Goal: Task Accomplishment & Management: Manage account settings

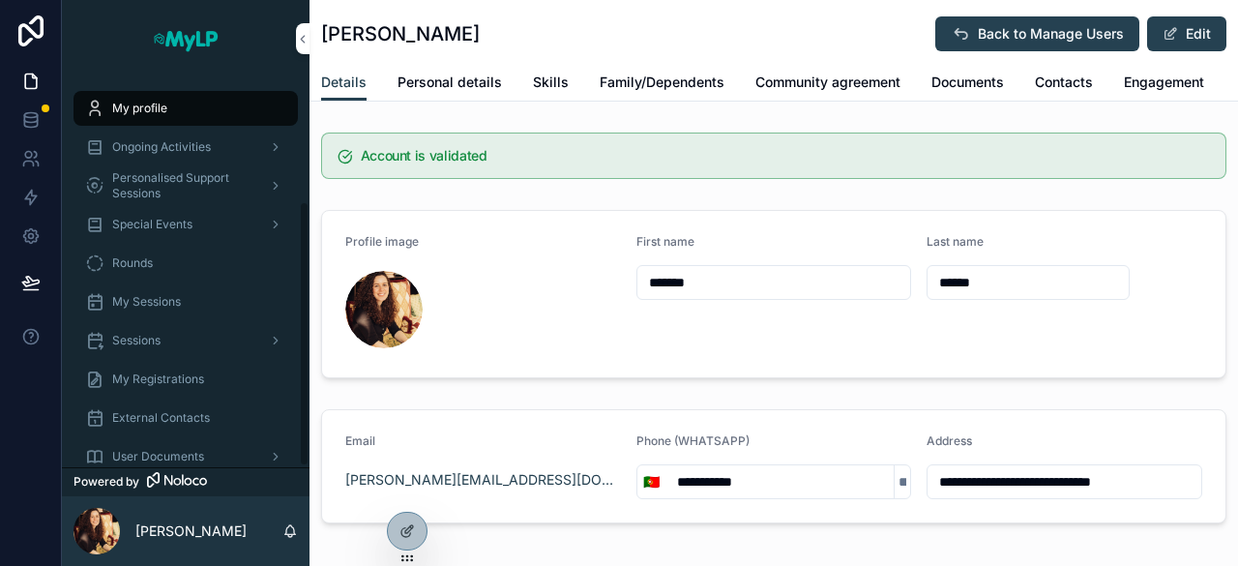
scroll to position [182, 0]
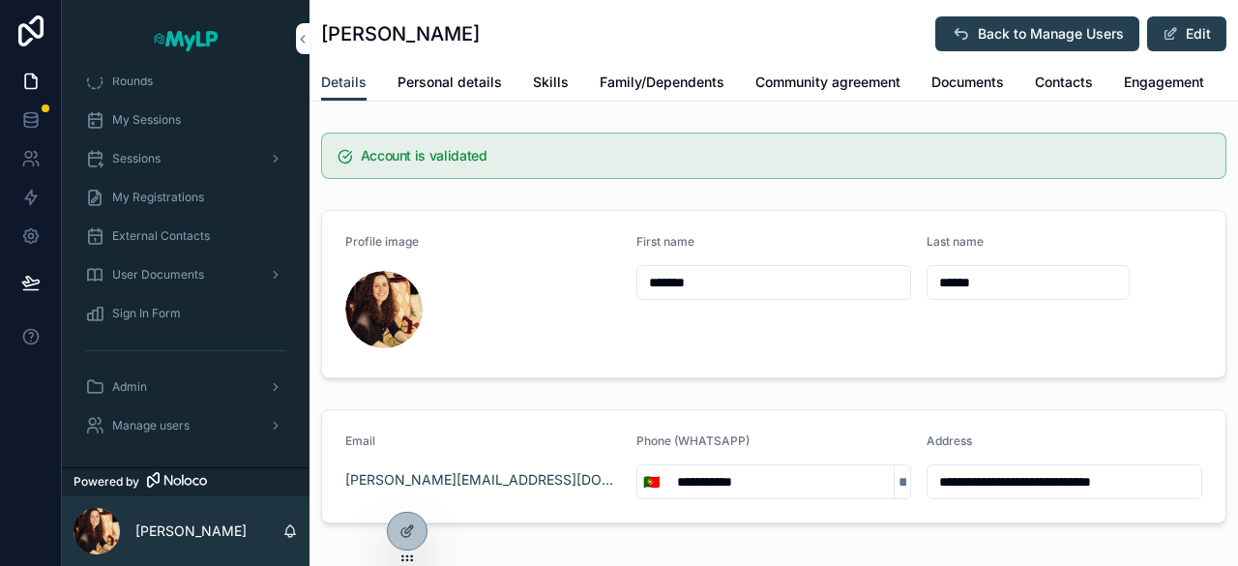
click at [162, 419] on span "Manage users" at bounding box center [150, 425] width 77 height 15
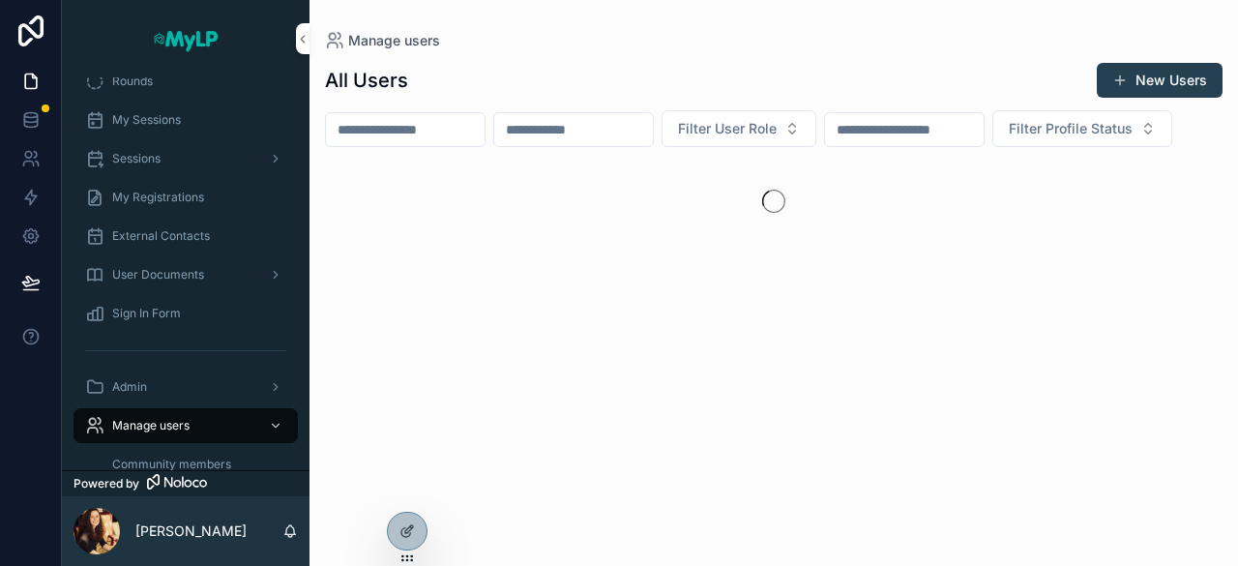
click at [451, 121] on input "scrollable content" at bounding box center [405, 129] width 159 height 27
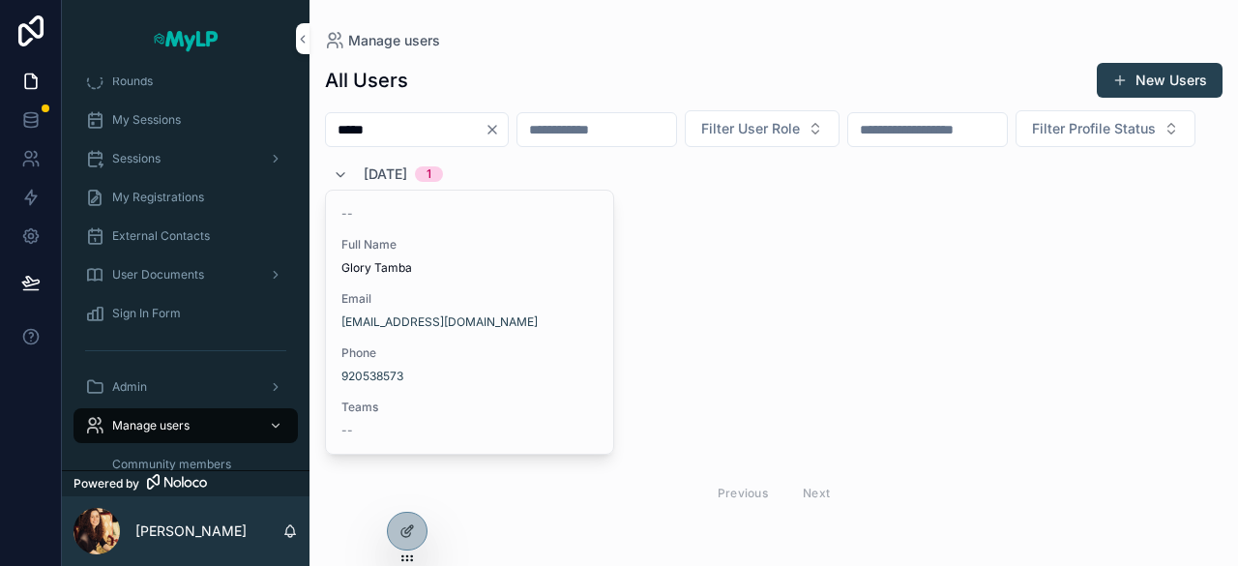
type input "*****"
click at [483, 322] on div "-- Full Name Glory Tamba Email tambaglory4@gmail.com Phone 920538573 Teams --" at bounding box center [469, 321] width 287 height 263
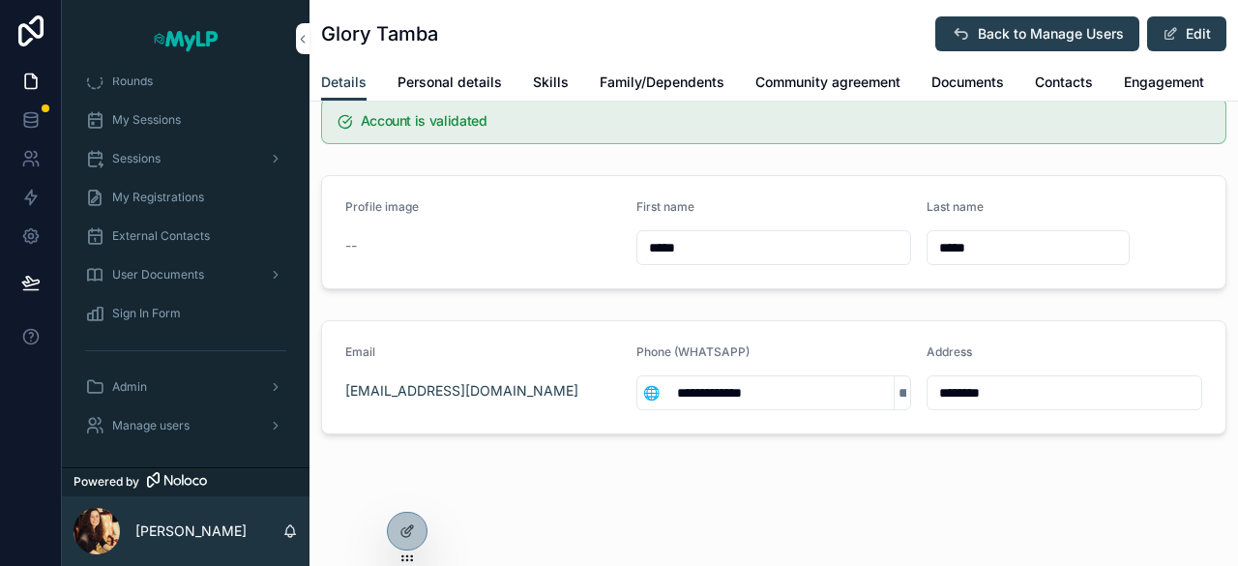
scroll to position [46, 0]
click at [798, 512] on div "**********" at bounding box center [773, 265] width 928 height 600
click at [490, 76] on span "Personal details" at bounding box center [449, 82] width 104 height 19
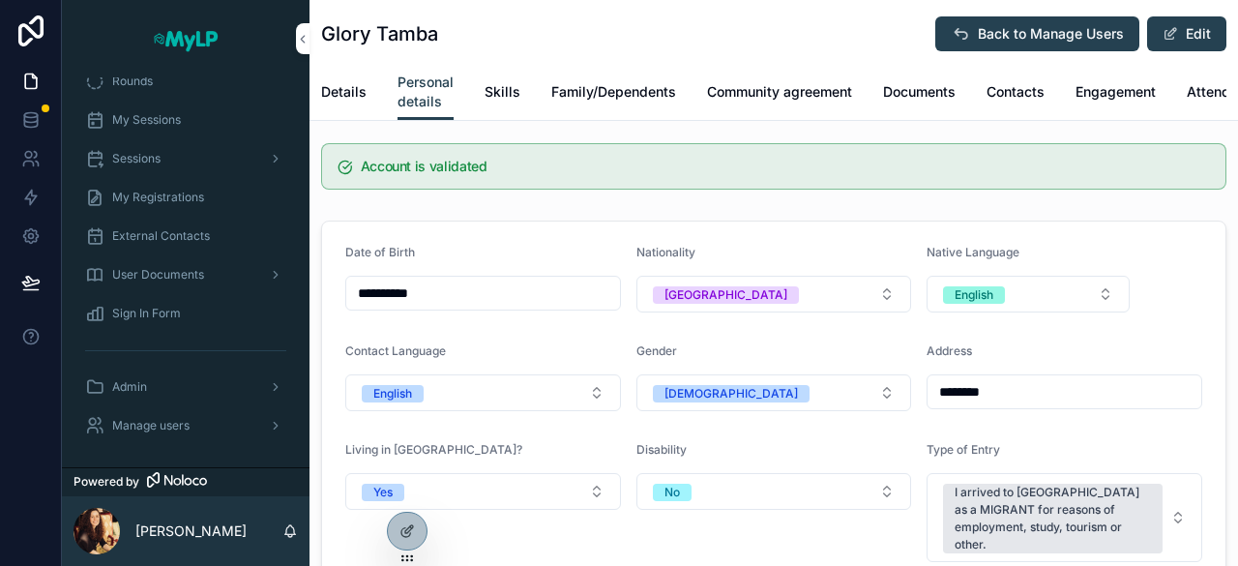
scroll to position [8, 0]
click at [509, 95] on span "Skills" at bounding box center [502, 91] width 36 height 19
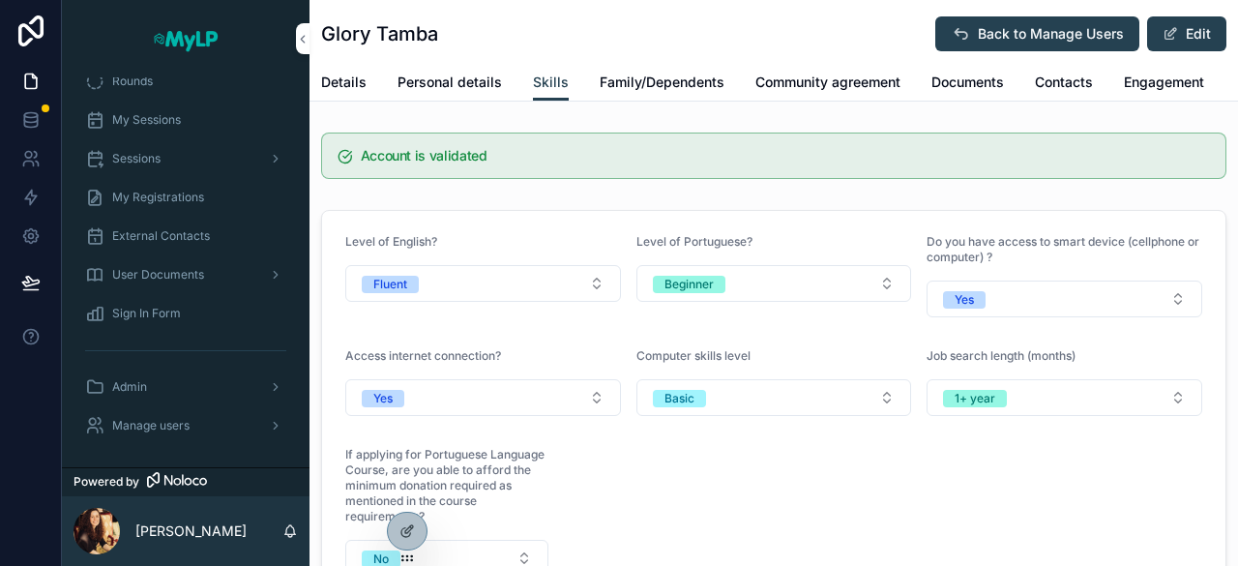
click at [636, 91] on span "Family/Dependents" at bounding box center [662, 82] width 125 height 19
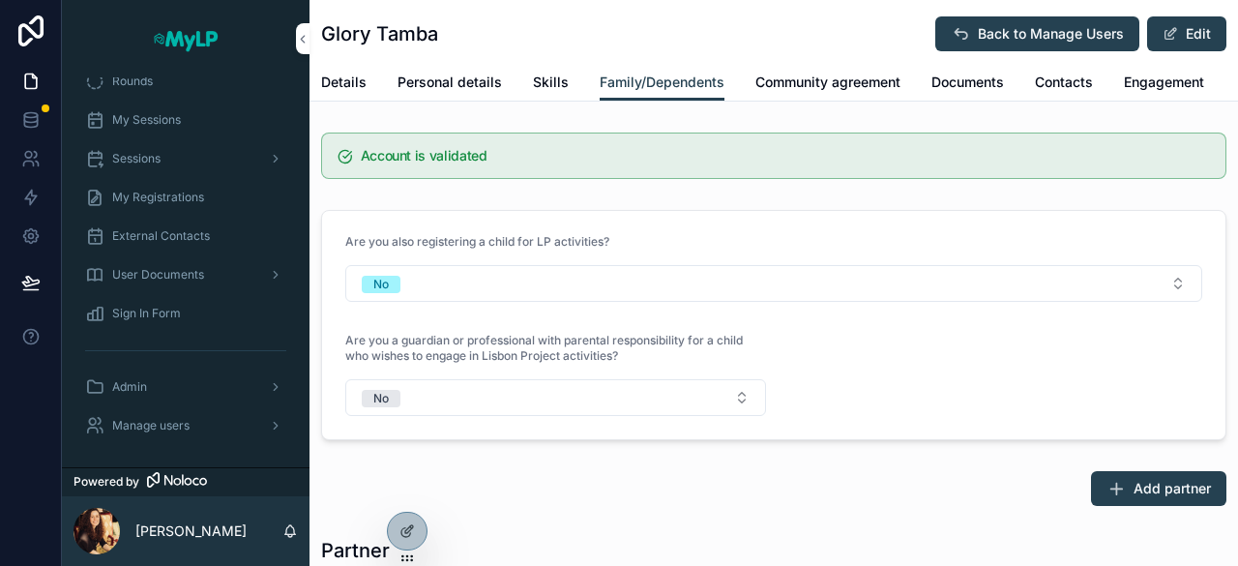
click at [469, 90] on span "Personal details" at bounding box center [449, 82] width 104 height 19
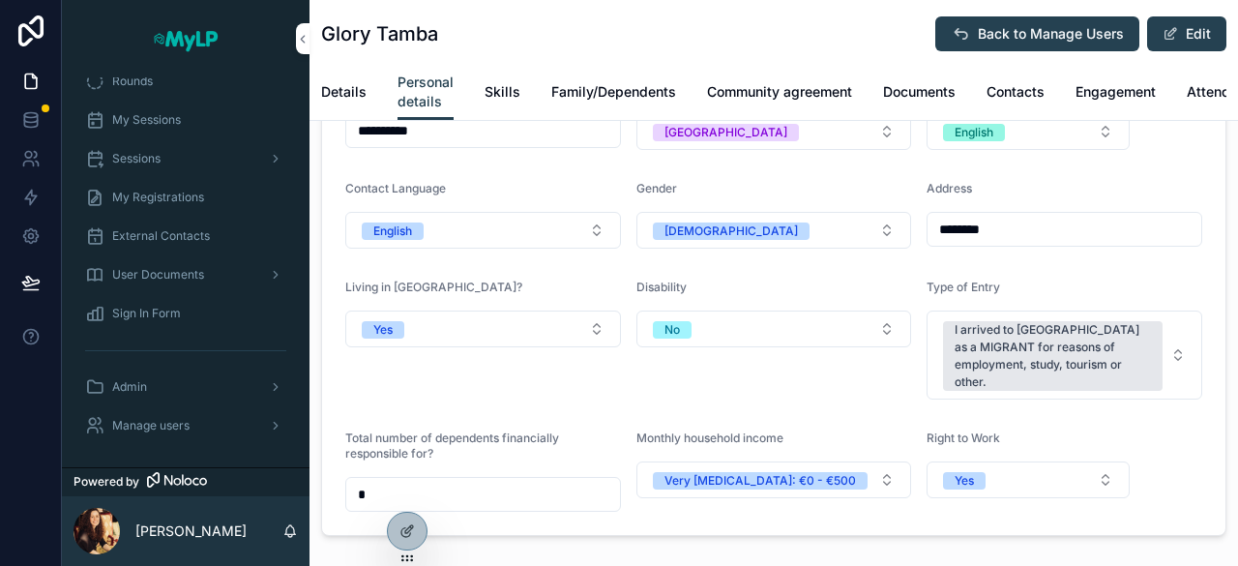
scroll to position [172, 0]
click at [500, 94] on span "Skills" at bounding box center [502, 91] width 36 height 19
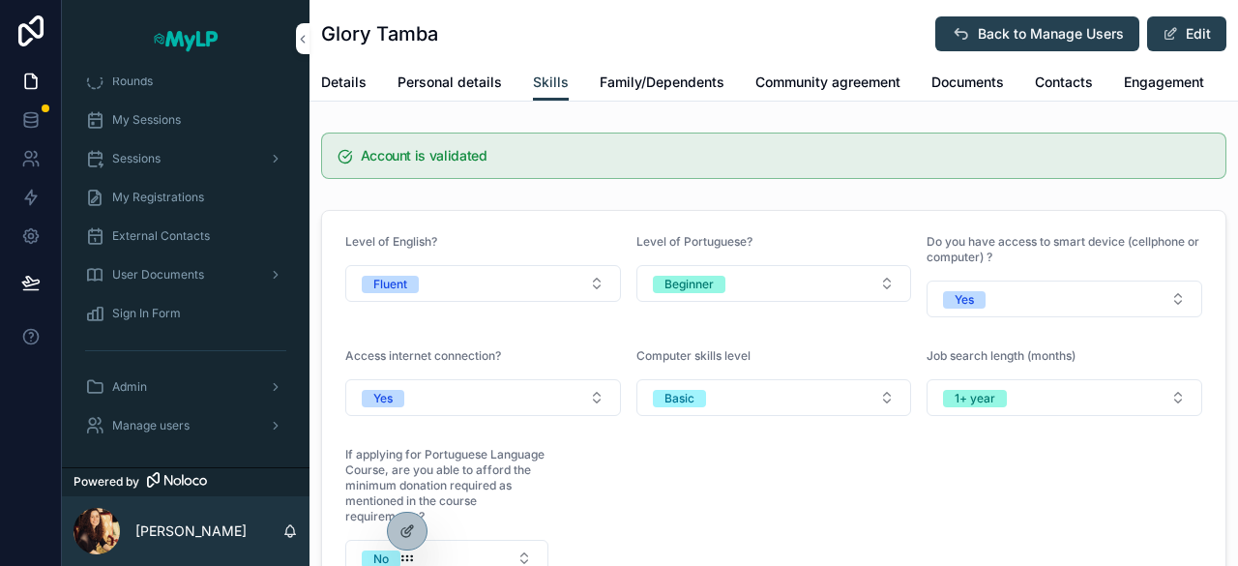
click at [658, 80] on span "Family/Dependents" at bounding box center [662, 82] width 125 height 19
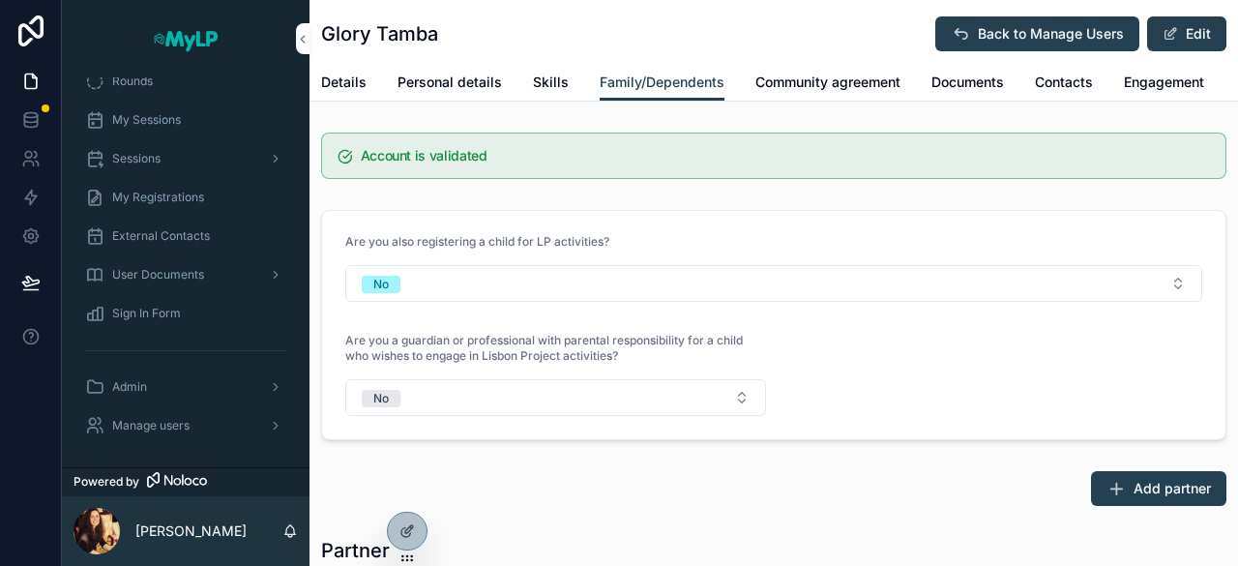
click at [797, 82] on span "Community agreement" at bounding box center [827, 82] width 145 height 19
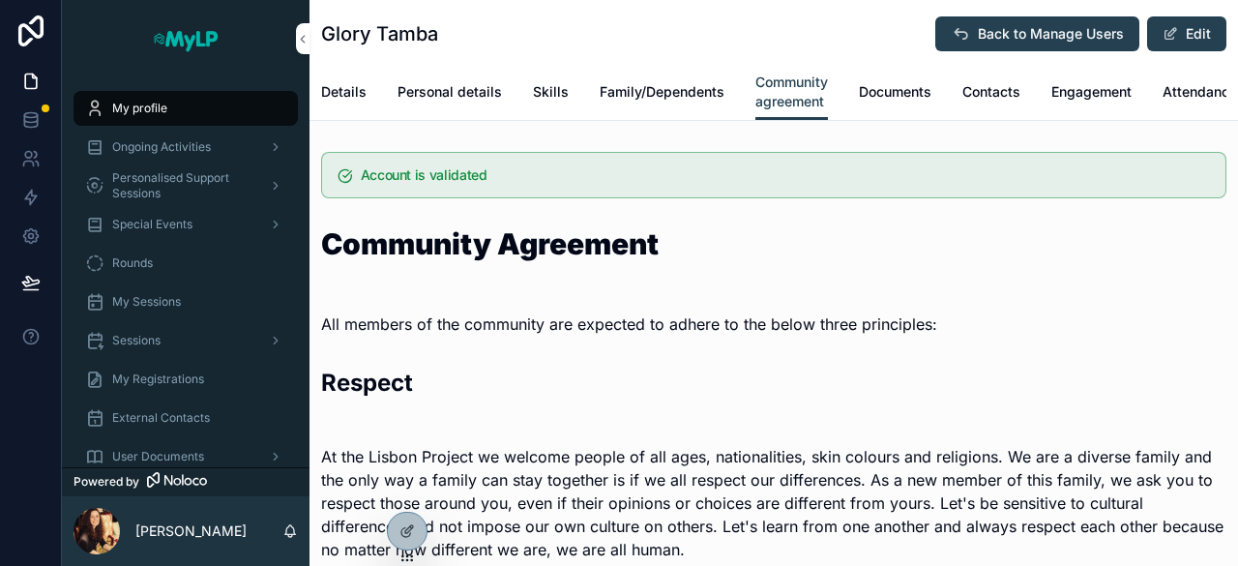
click at [169, 115] on div "My profile" at bounding box center [185, 108] width 201 height 31
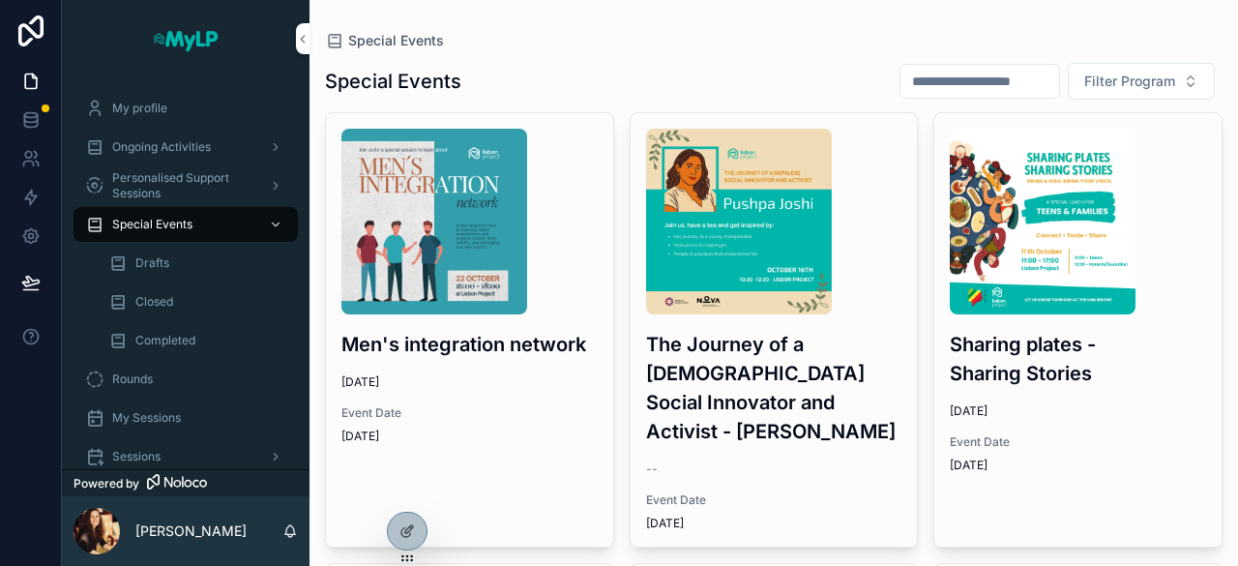
drag, startPoint x: 0, startPoint y: 0, endPoint x: 986, endPoint y: 237, distance: 1014.3
click at [986, 237] on img "scrollable content" at bounding box center [1043, 222] width 186 height 186
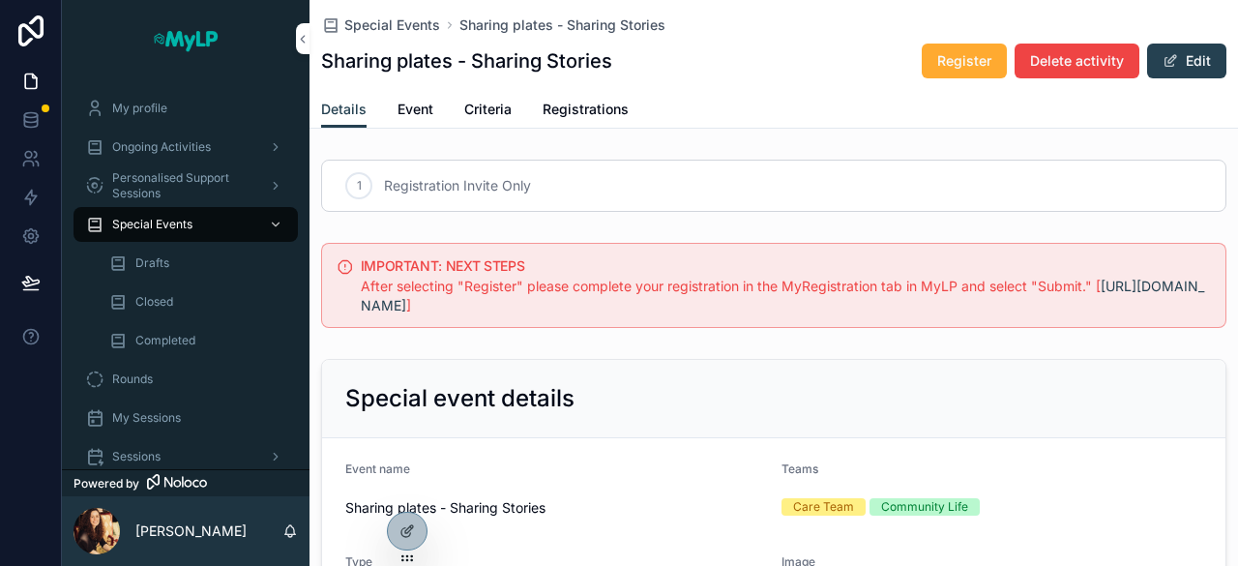
click at [606, 117] on span "Registrations" at bounding box center [585, 109] width 86 height 19
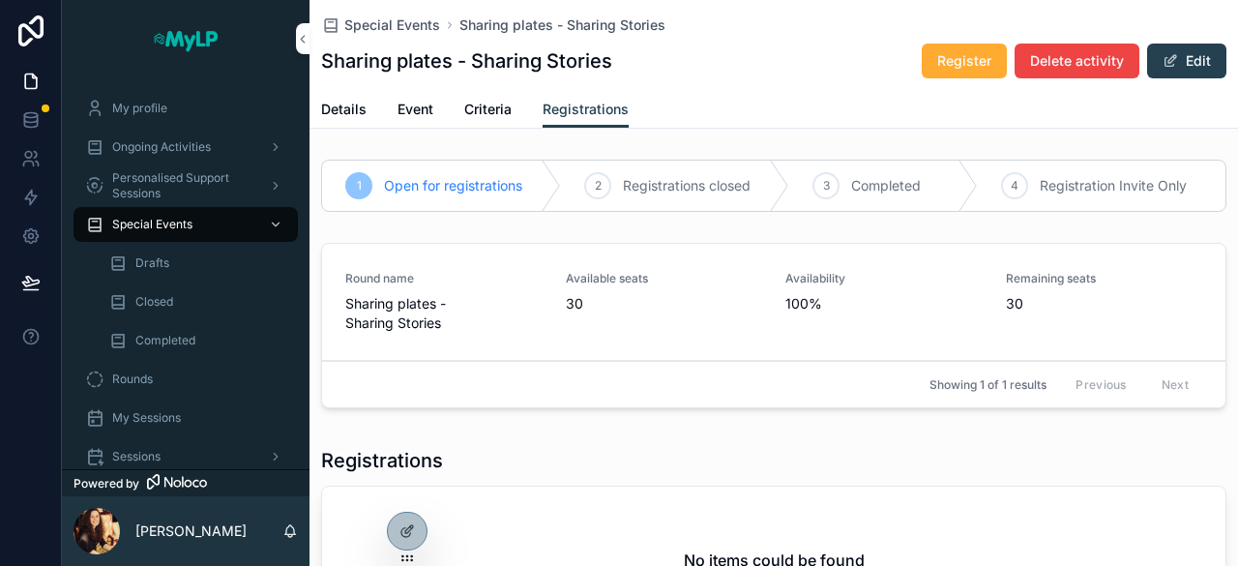
click at [1053, 71] on button "Delete activity" at bounding box center [1076, 61] width 125 height 35
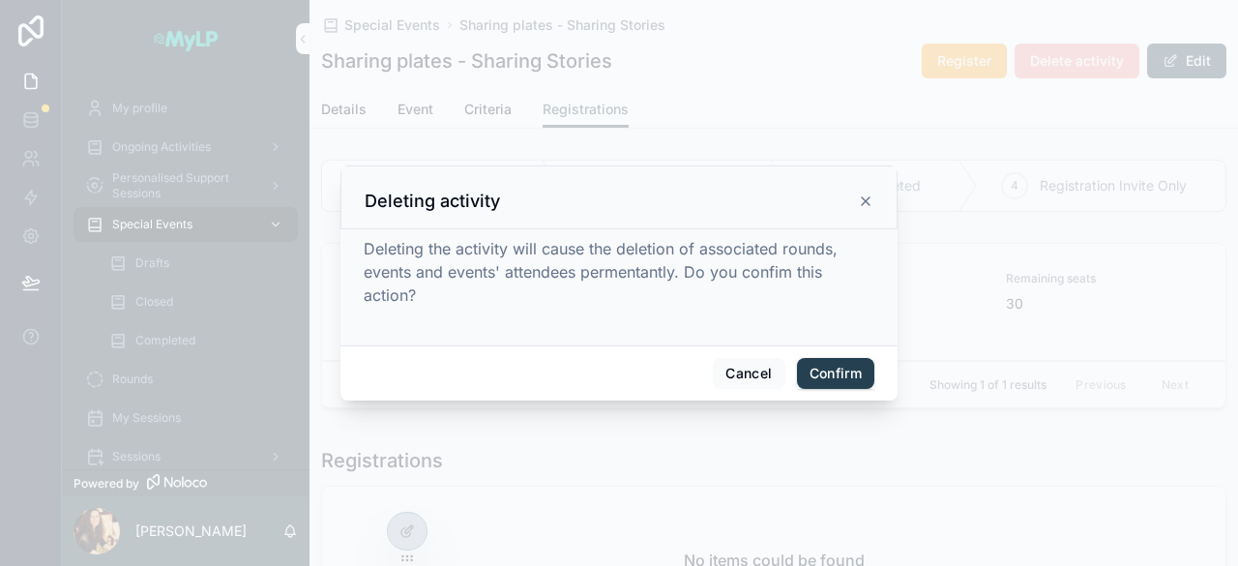
click at [835, 367] on button "Confirm" at bounding box center [835, 373] width 77 height 31
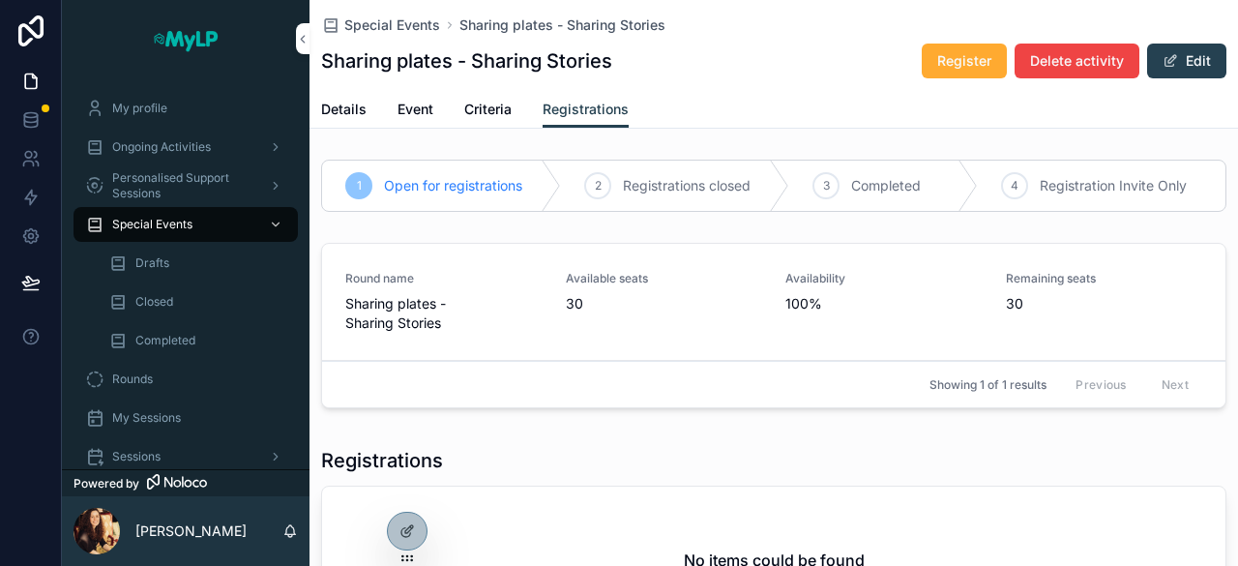
click at [168, 226] on span "Special Events" at bounding box center [152, 224] width 80 height 15
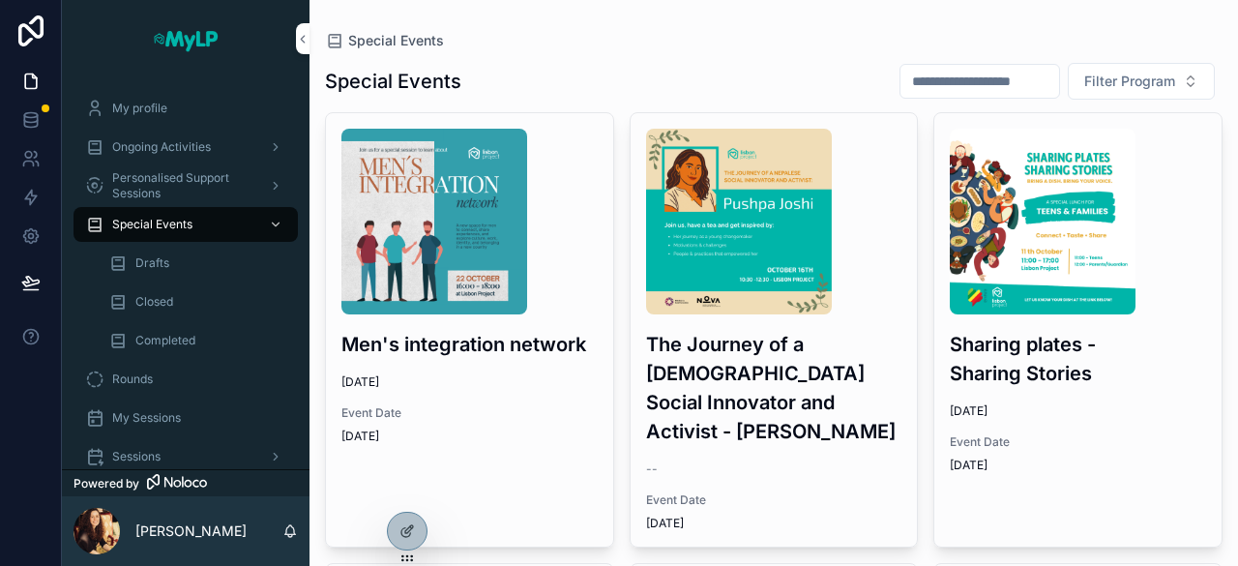
click at [168, 226] on span "Special Events" at bounding box center [152, 224] width 80 height 15
click at [198, 258] on div "Drafts" at bounding box center [197, 263] width 178 height 31
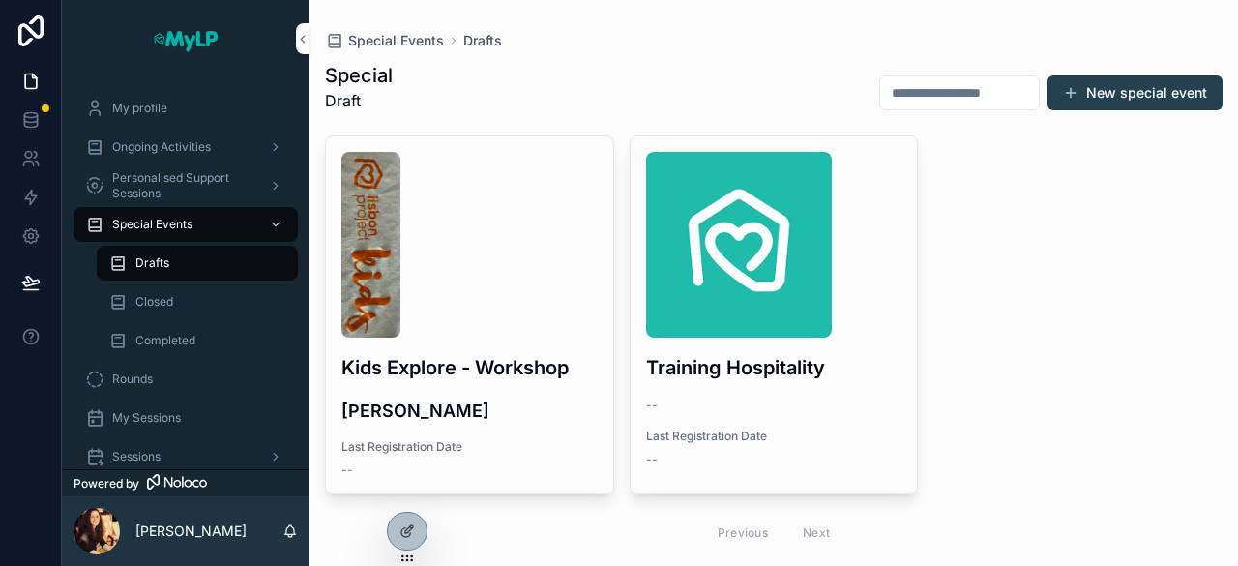
click at [201, 216] on div "Special Events" at bounding box center [185, 224] width 201 height 31
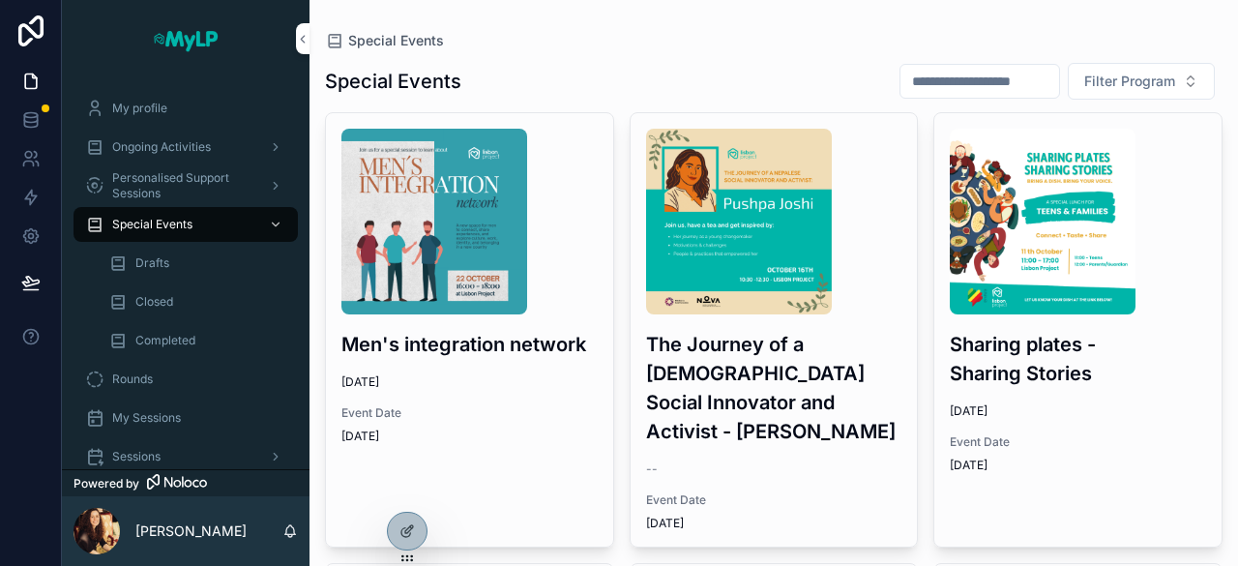
click at [974, 171] on img "scrollable content" at bounding box center [1043, 222] width 186 height 186
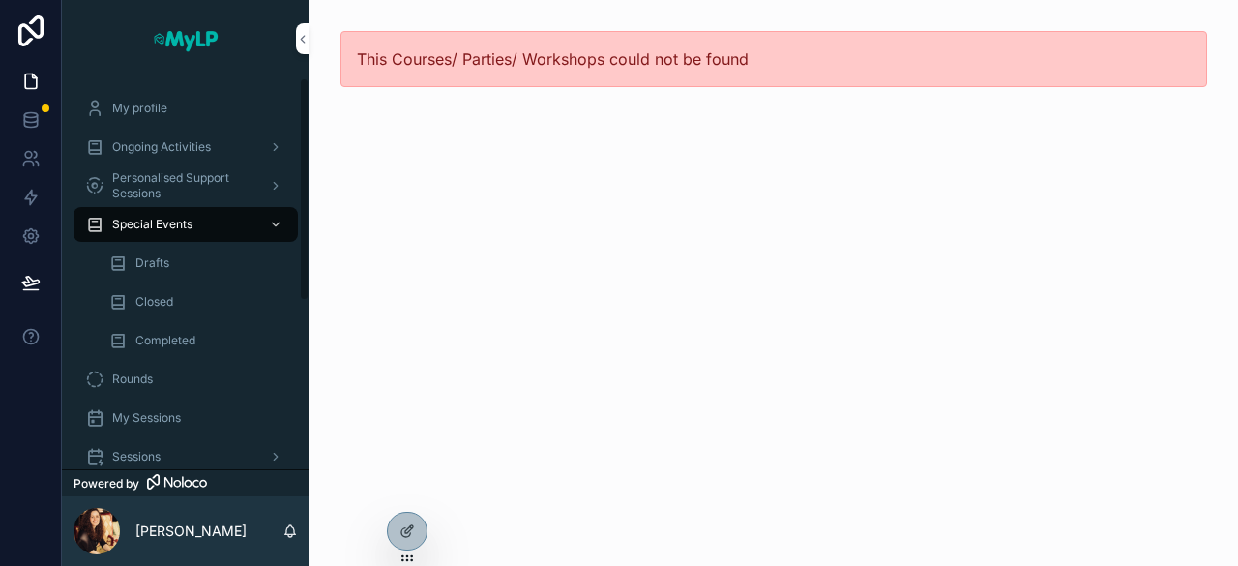
click at [200, 254] on div "Drafts" at bounding box center [197, 263] width 178 height 31
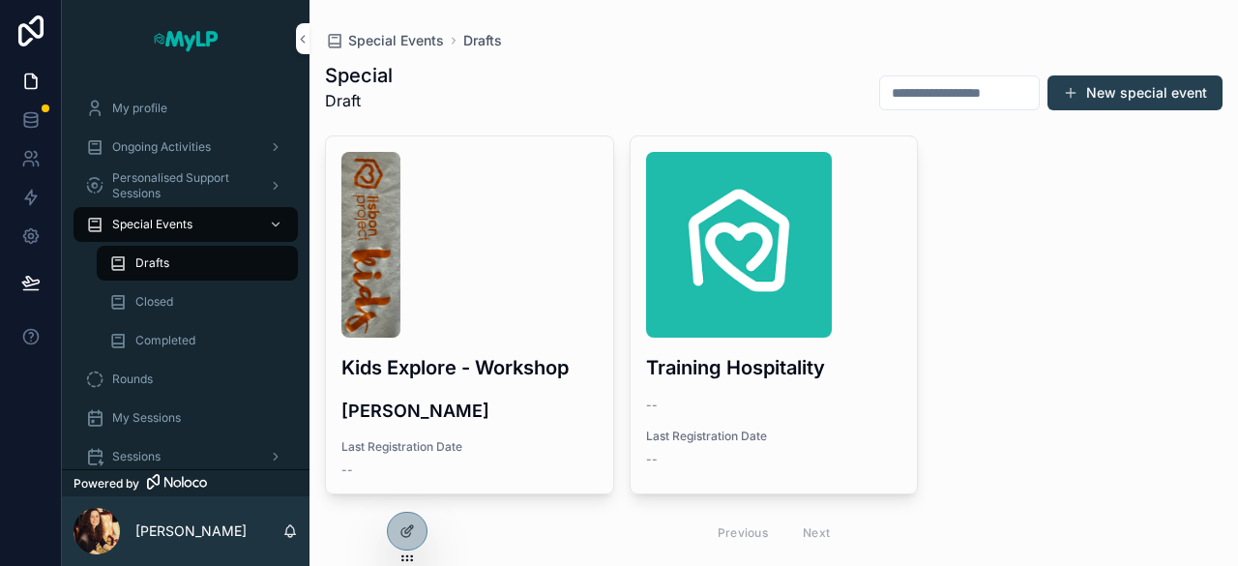
click at [195, 223] on div "Special Events" at bounding box center [185, 224] width 201 height 31
